Goal: Obtain resource: Obtain resource

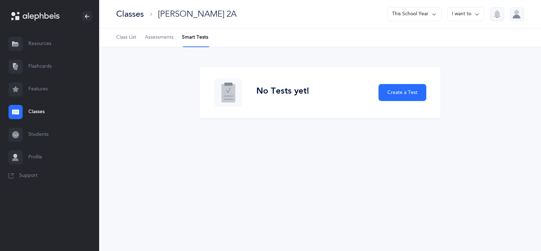
click at [185, 144] on div "No Tests yet! Create a Test" at bounding box center [320, 96] width 442 height 99
click at [45, 47] on link "Resources" at bounding box center [49, 44] width 99 height 23
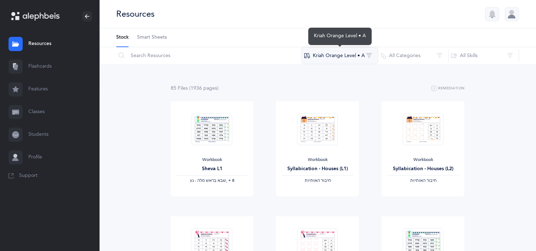
click at [347, 55] on button "Kriah Orange Level • A" at bounding box center [339, 55] width 77 height 17
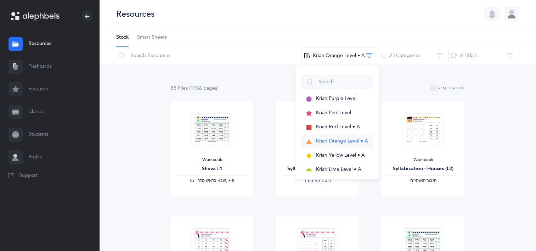
click at [331, 143] on span "Kriah Orange Level • A" at bounding box center [342, 141] width 52 height 6
click at [407, 55] on button "All Categories" at bounding box center [412, 55] width 71 height 17
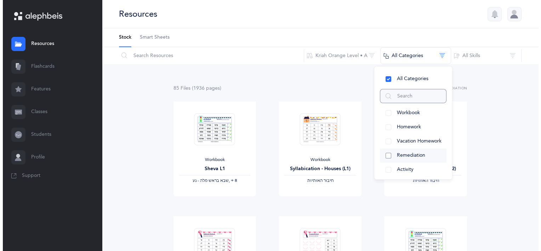
scroll to position [88, 0]
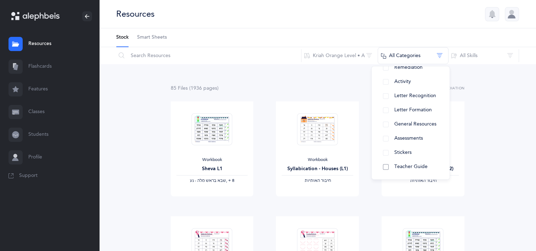
click at [429, 166] on button "Teacher Guide" at bounding box center [410, 167] width 67 height 14
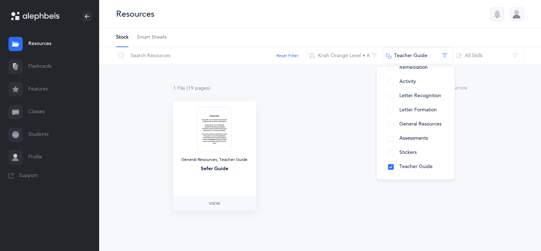
click at [207, 135] on img at bounding box center [214, 129] width 35 height 44
click at [223, 207] on link "View" at bounding box center [214, 203] width 83 height 14
click at [42, 41] on link "Resources" at bounding box center [49, 44] width 99 height 23
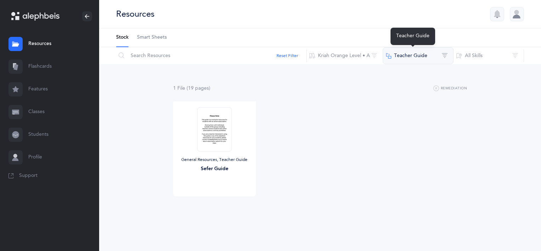
click at [412, 53] on button "Teacher Guide" at bounding box center [418, 55] width 71 height 17
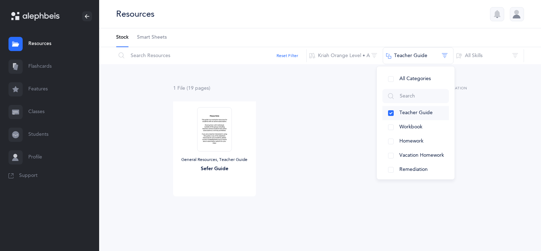
click at [407, 115] on span "Teacher Guide" at bounding box center [415, 113] width 33 height 6
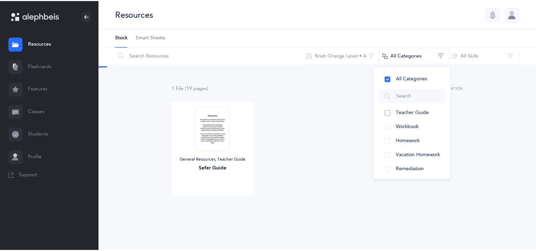
scroll to position [88, 0]
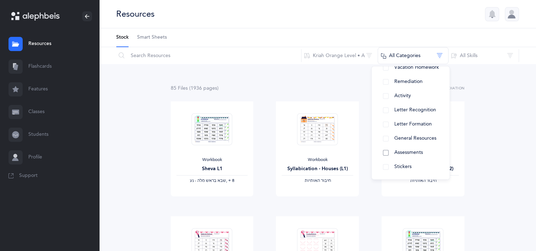
click at [413, 147] on button "Assessments" at bounding box center [410, 152] width 67 height 14
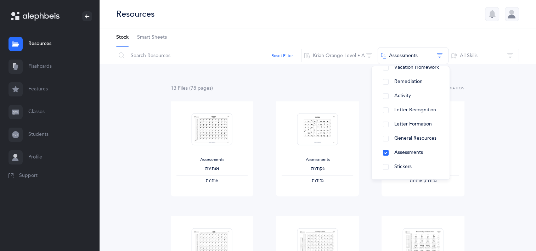
click at [229, 91] on div "13 File s (78 page s ) Remediation" at bounding box center [318, 88] width 294 height 9
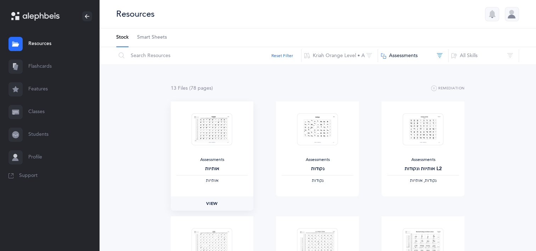
click at [222, 206] on link "View" at bounding box center [212, 203] width 83 height 14
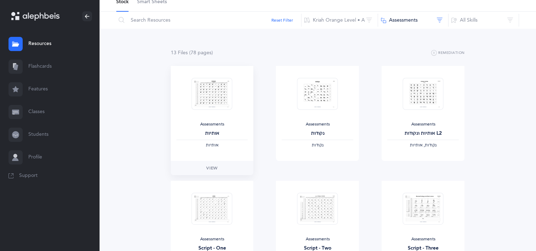
scroll to position [71, 0]
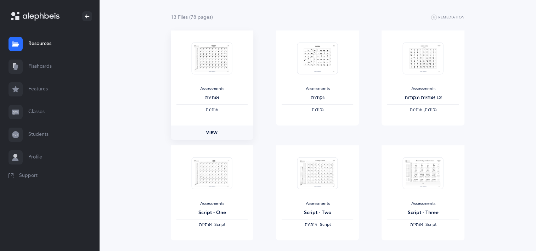
click at [215, 135] on span "View" at bounding box center [211, 132] width 11 height 6
click at [306, 131] on link "View" at bounding box center [317, 132] width 83 height 14
click at [431, 128] on link "View" at bounding box center [422, 132] width 83 height 14
